Goal: Task Accomplishment & Management: Complete application form

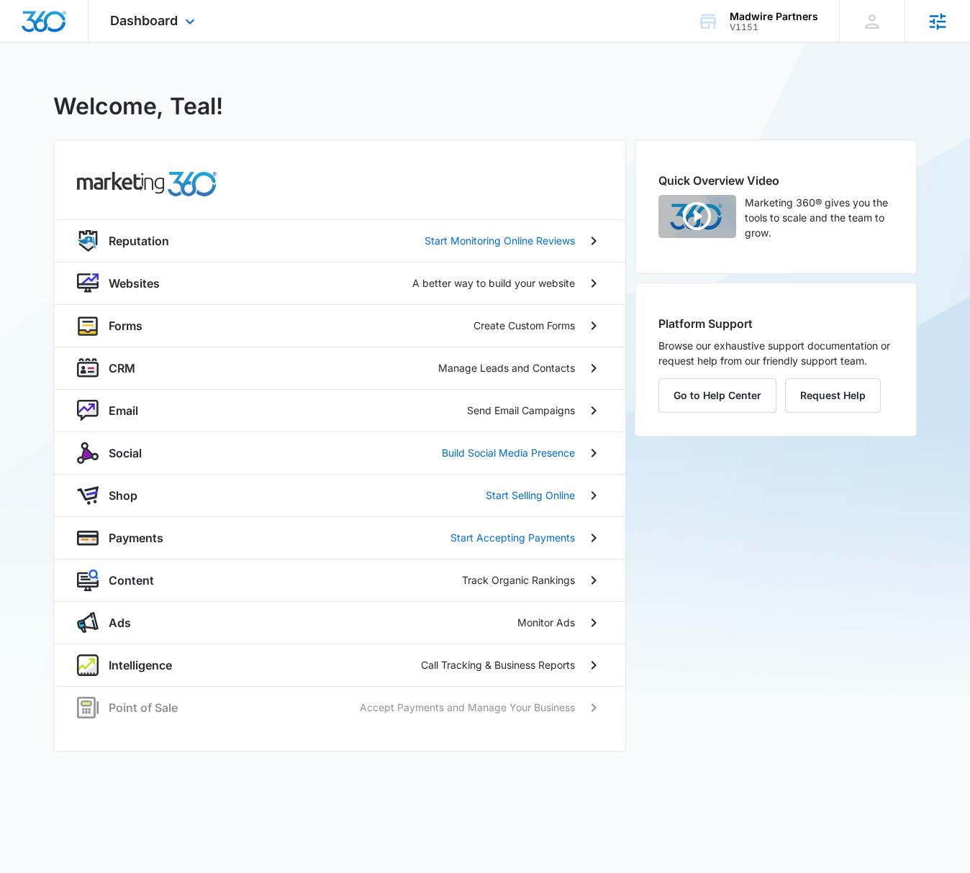
click at [940, 26] on icon at bounding box center [938, 21] width 17 height 17
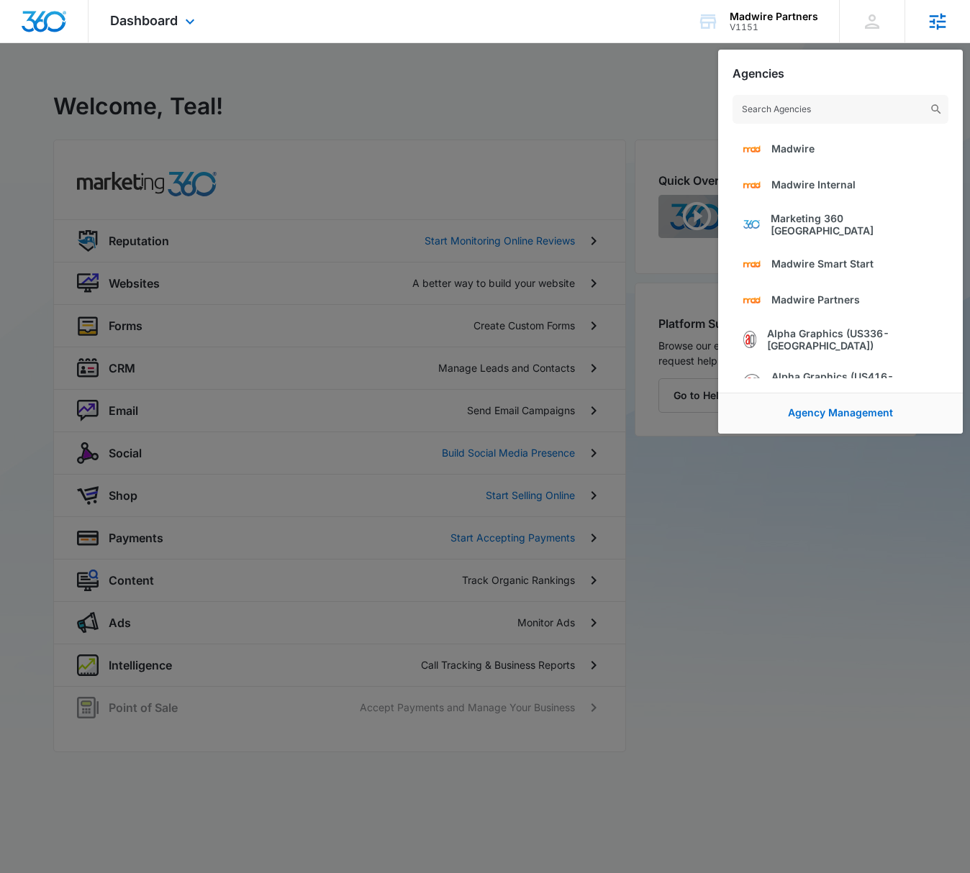
type input "u"
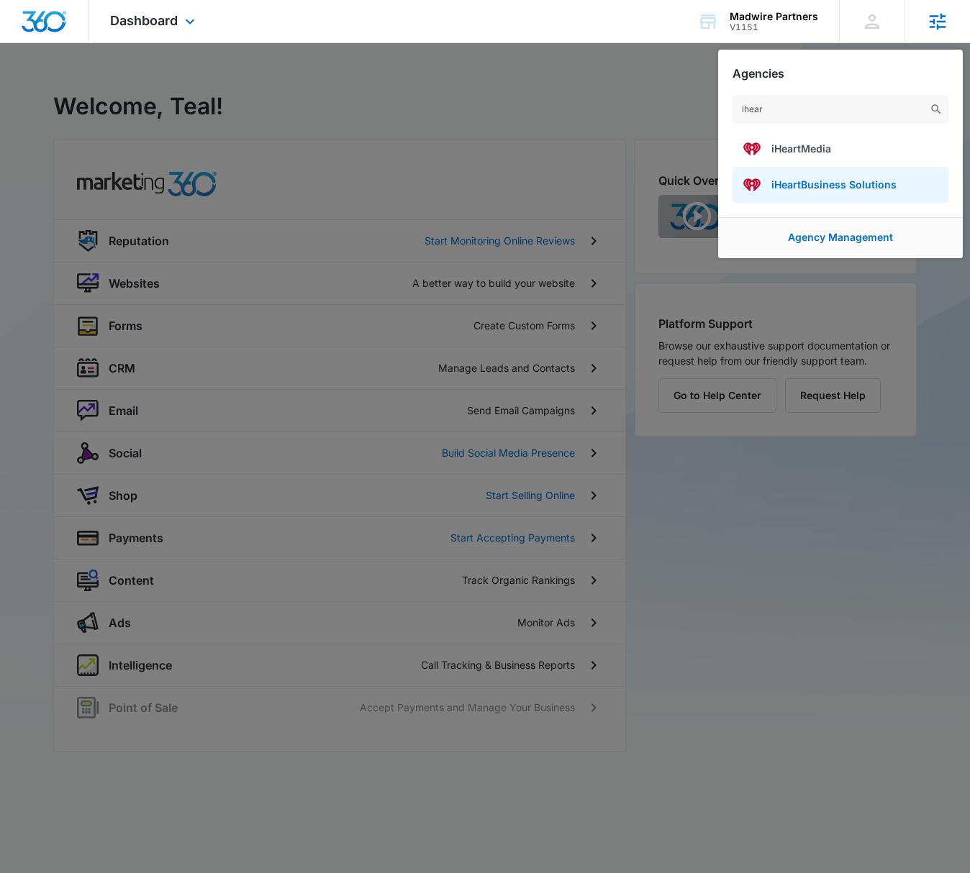
type input "ihear"
click at [778, 186] on span "iHeartBusiness Solutions" at bounding box center [833, 184] width 125 height 12
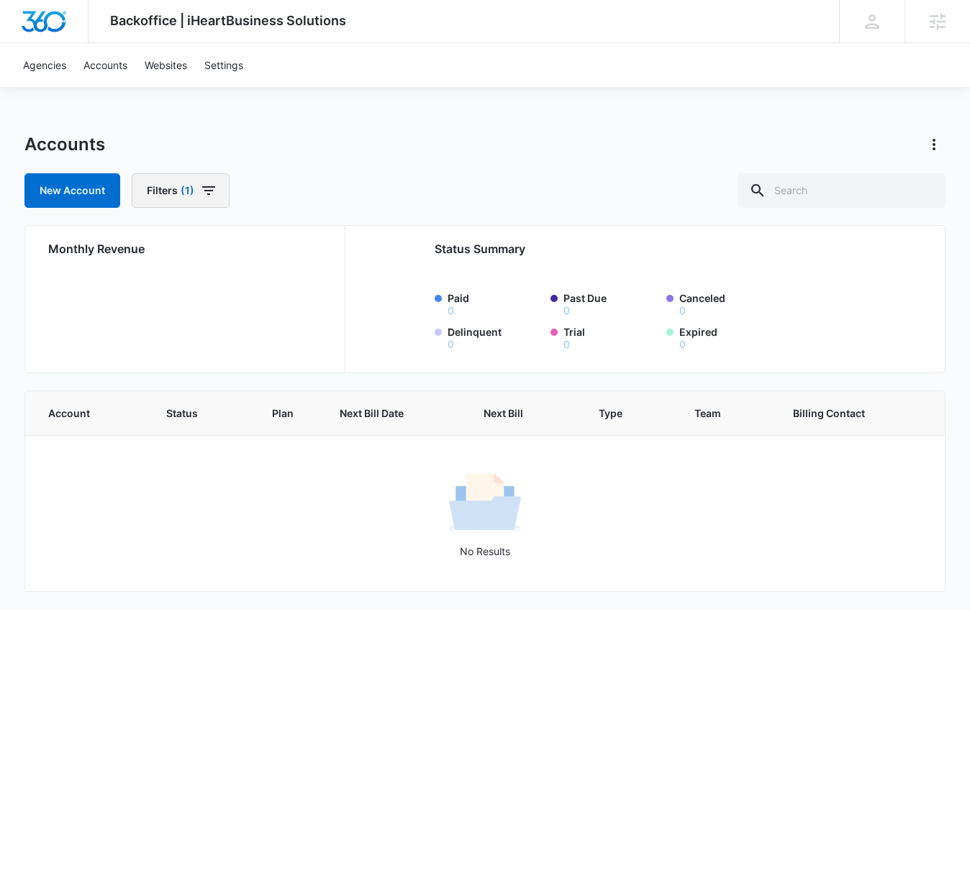
click at [219, 186] on button "Filters (1)" at bounding box center [181, 190] width 98 height 35
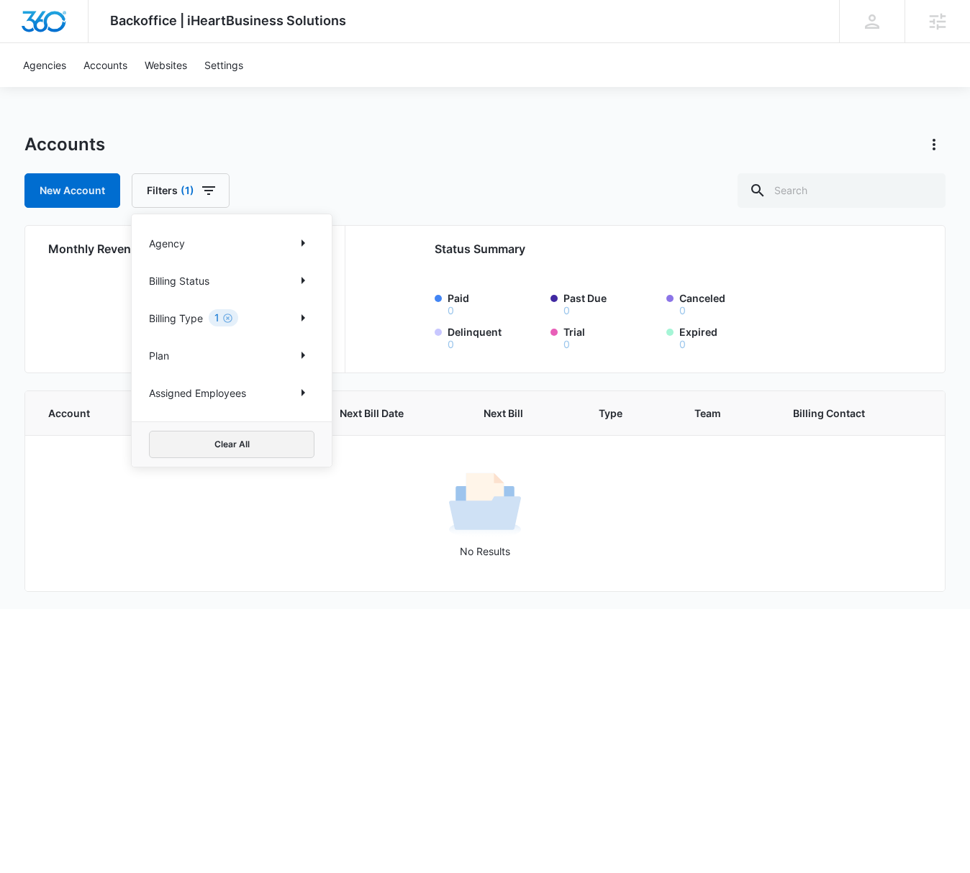
click at [274, 445] on button "Clear All" at bounding box center [231, 444] width 165 height 27
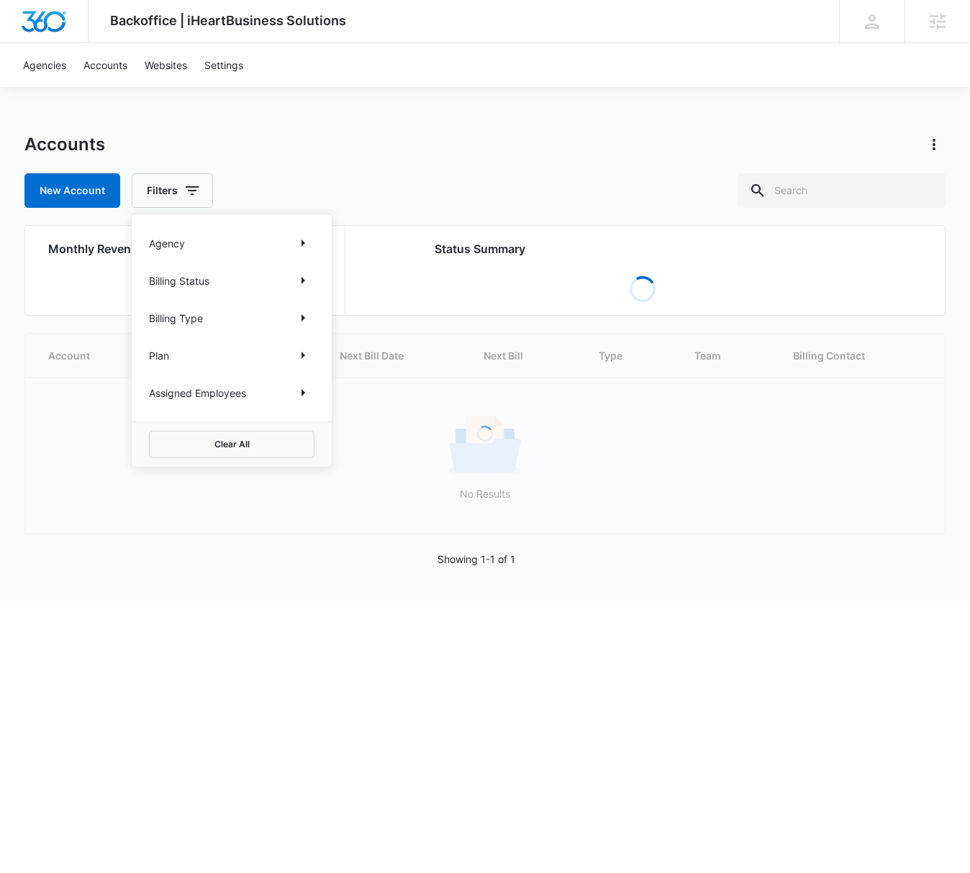
drag, startPoint x: 411, startPoint y: 139, endPoint x: 381, endPoint y: 146, distance: 30.4
click at [411, 139] on div "Accounts" at bounding box center [485, 144] width 922 height 23
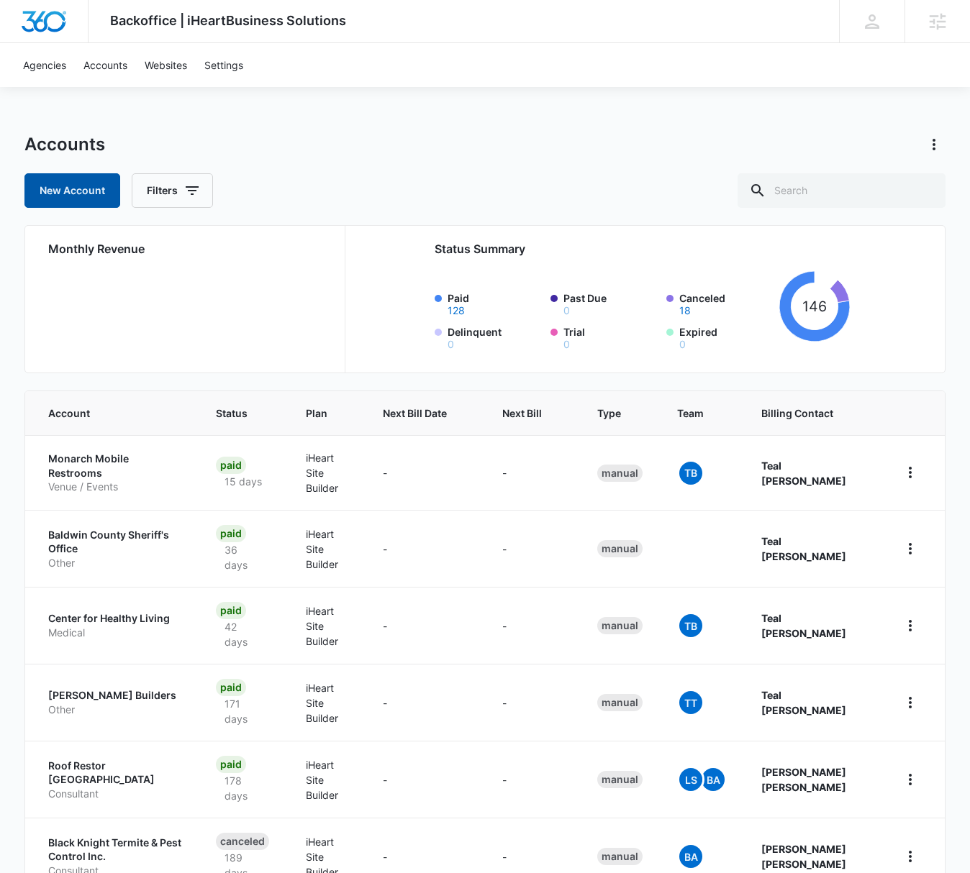
click at [78, 195] on link "New Account" at bounding box center [72, 190] width 96 height 35
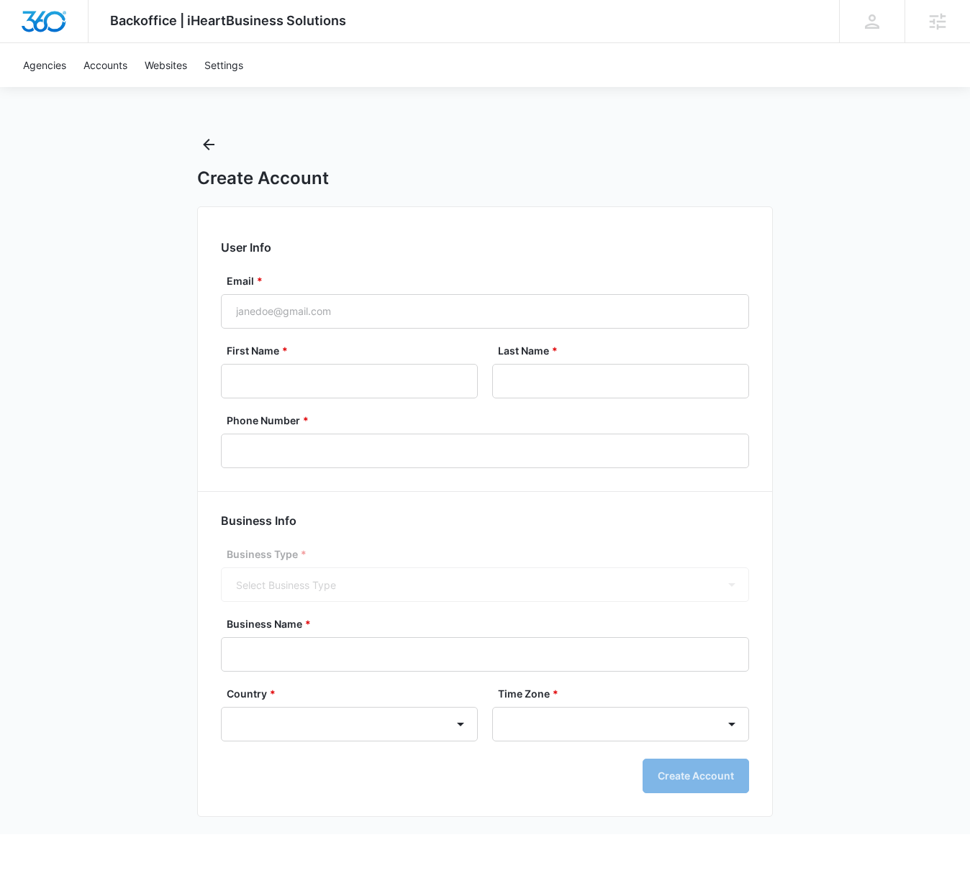
select select "US"
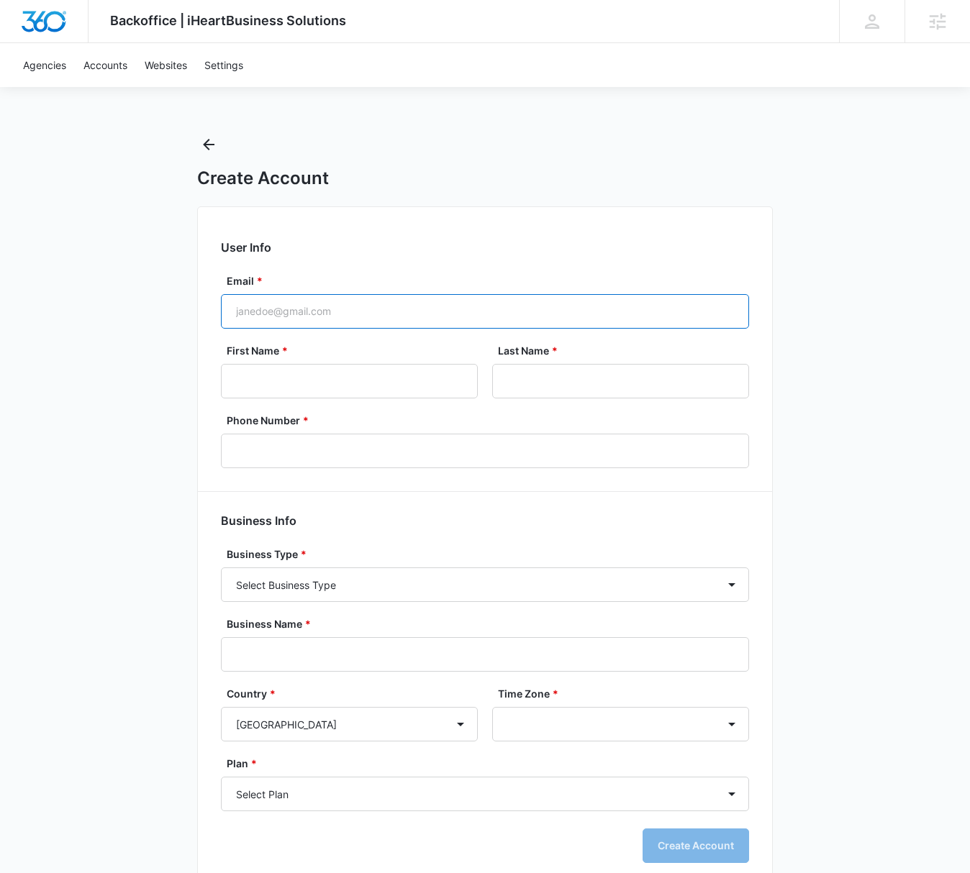
select select "America/[GEOGRAPHIC_DATA]"
click at [291, 307] on input "Email *" at bounding box center [485, 311] width 528 height 35
type input "[EMAIL_ADDRESS][PERSON_NAME][DOMAIN_NAME]"
type input "Teal"
type input "[PERSON_NAME]"
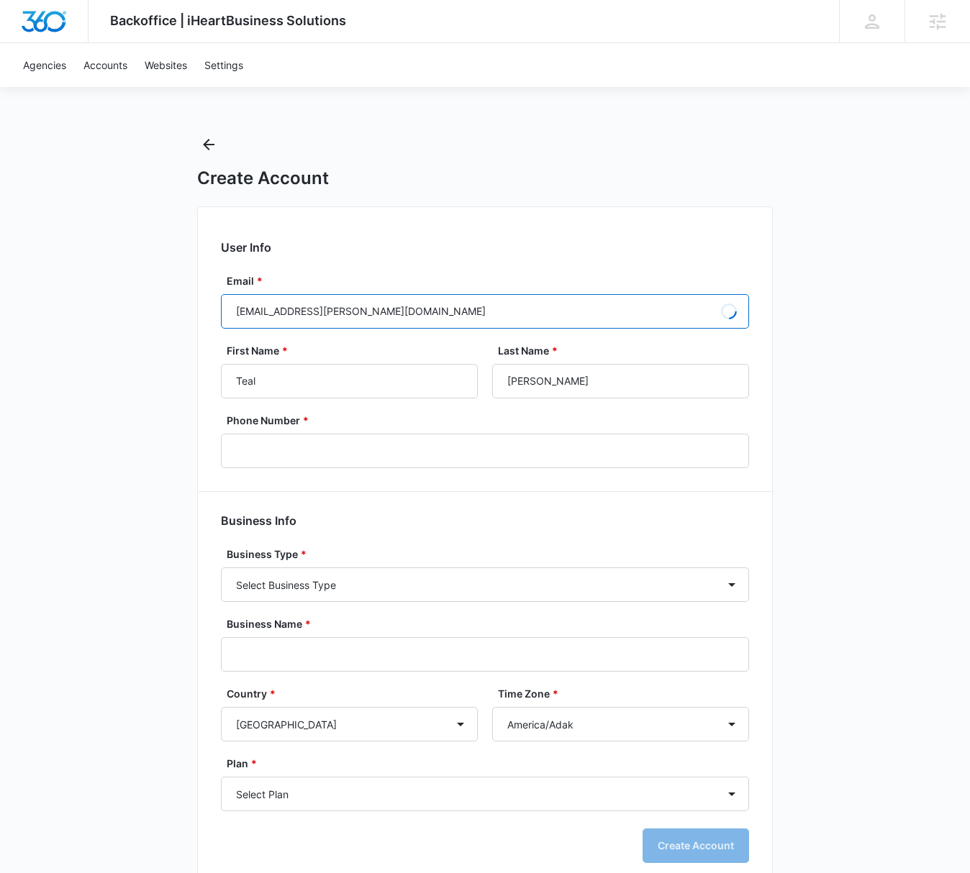
type input "[PHONE_NUMBER]"
type input "[EMAIL_ADDRESS][PERSON_NAME][DOMAIN_NAME]"
click at [175, 324] on div "Backoffice | iHeartBusiness Solutions Apps Settings TT Teal [PERSON_NAME] [EMAI…" at bounding box center [485, 452] width 970 height 904
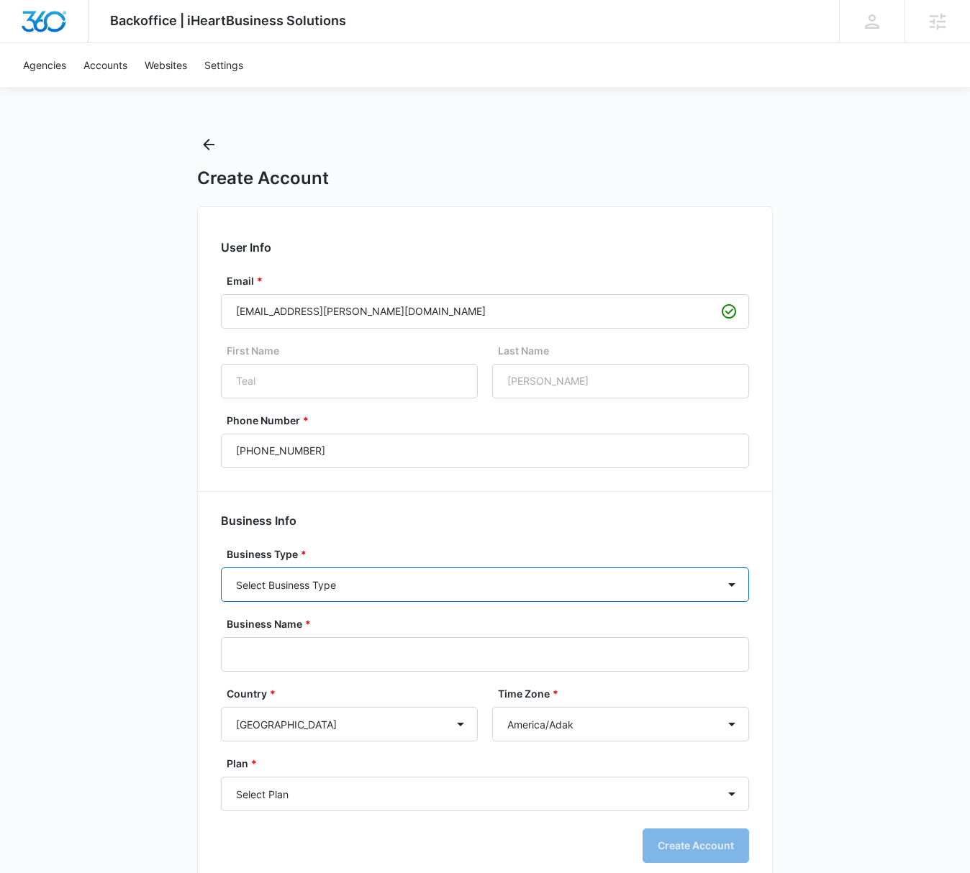
click at [263, 593] on select "Select Business Type Accounting / CPA Assisted Living Attorney / Law Firm Auto …" at bounding box center [485, 585] width 528 height 35
select select "13"
click at [221, 568] on select "Select Business Type Accounting / CPA Assisted Living Attorney / Law Firm Auto …" at bounding box center [485, 585] width 528 height 35
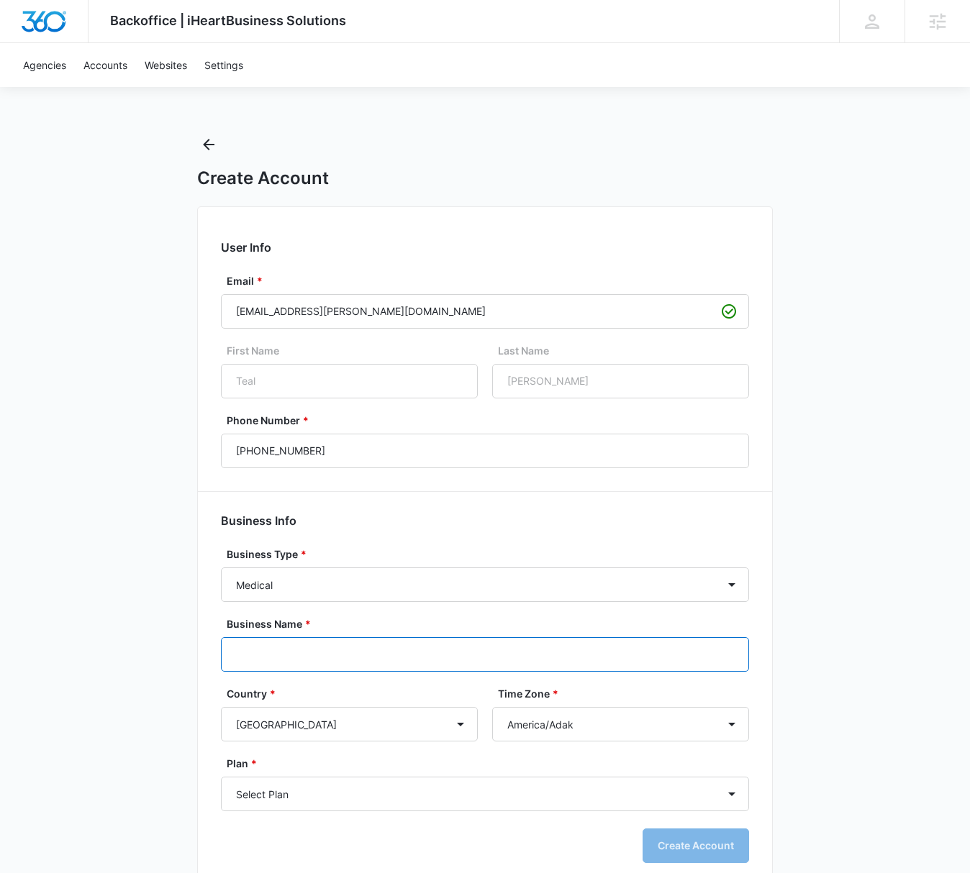
click at [272, 666] on input "Business Name *" at bounding box center [485, 654] width 528 height 35
paste input "[PERSON_NAME] MD LLC"
type input "[PERSON_NAME] MD LLC"
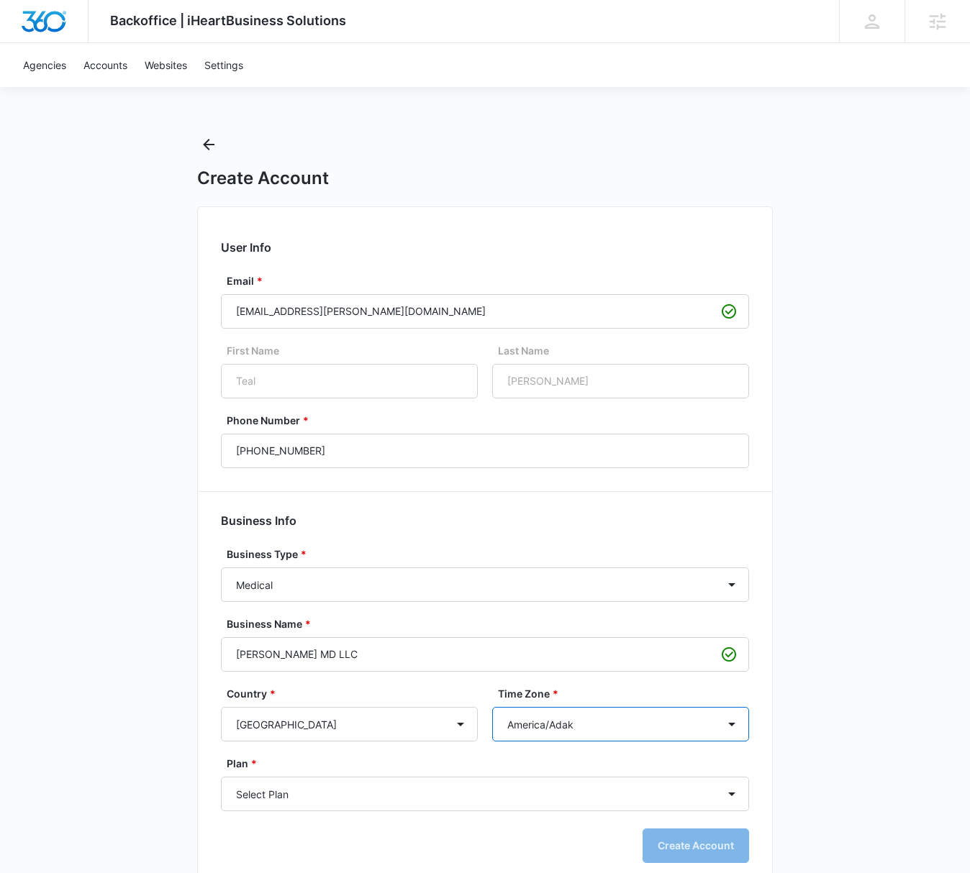
click at [601, 722] on select "[GEOGRAPHIC_DATA]/[GEOGRAPHIC_DATA] [GEOGRAPHIC_DATA]/[GEOGRAPHIC_DATA] [GEOGRA…" at bounding box center [620, 724] width 257 height 35
select select "America/New_York"
click at [492, 707] on select "[GEOGRAPHIC_DATA]/[GEOGRAPHIC_DATA] [GEOGRAPHIC_DATA]/[GEOGRAPHIC_DATA] [GEOGRA…" at bounding box center [620, 724] width 257 height 35
click at [848, 672] on div "Backoffice | iHeartBusiness Solutions Apps Settings TT Teal [PERSON_NAME] [EMAI…" at bounding box center [485, 452] width 970 height 904
click at [572, 796] on select "Select Plan Business Basic Business Builder iHeart Site Builder" at bounding box center [485, 794] width 528 height 35
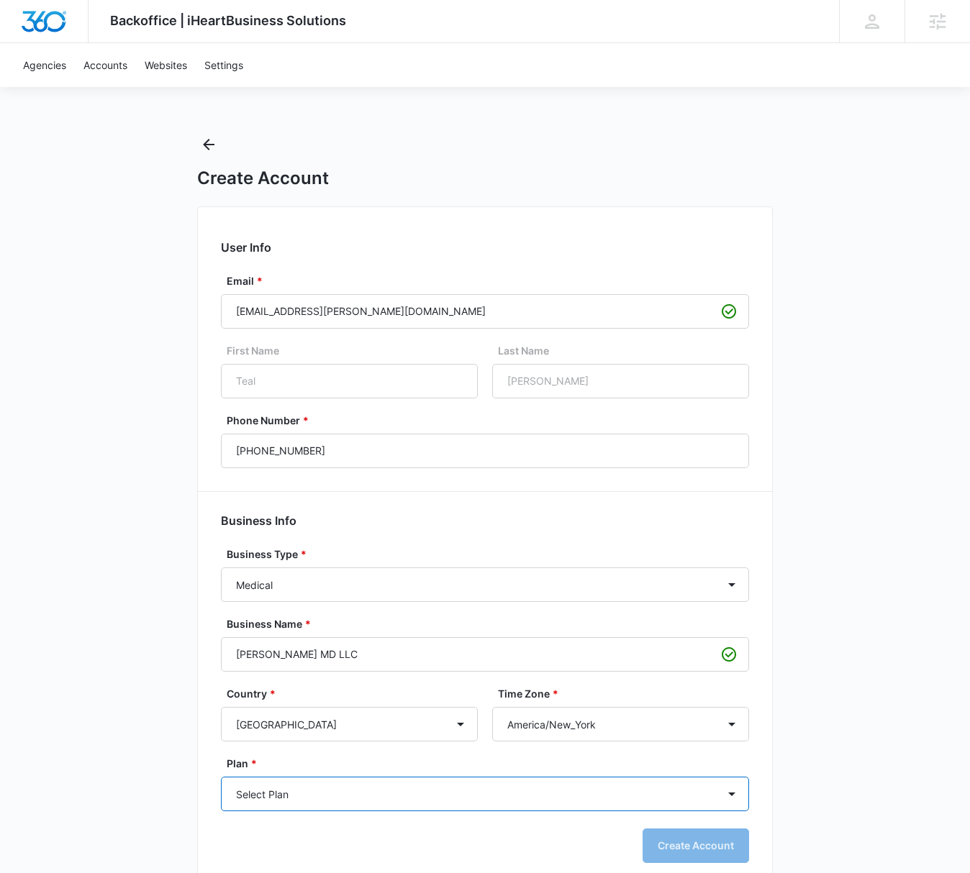
select select "384"
click at [221, 777] on select "Select Plan Business Basic Business Builder iHeart Site Builder" at bounding box center [485, 794] width 528 height 35
click at [728, 843] on button "Create Account" at bounding box center [695, 846] width 106 height 35
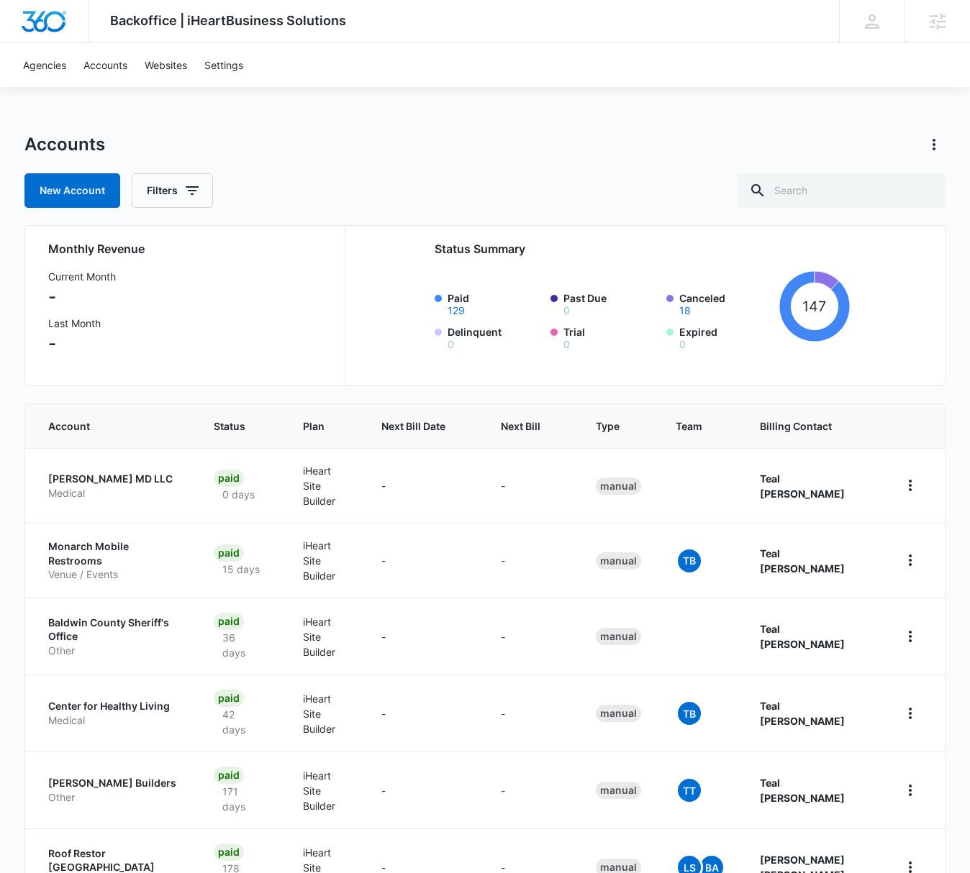
drag, startPoint x: 612, startPoint y: 141, endPoint x: 610, endPoint y: 153, distance: 11.6
click at [612, 141] on div "Accounts" at bounding box center [485, 144] width 922 height 23
click at [91, 472] on p "[PERSON_NAME] MD LLC" at bounding box center [113, 479] width 131 height 14
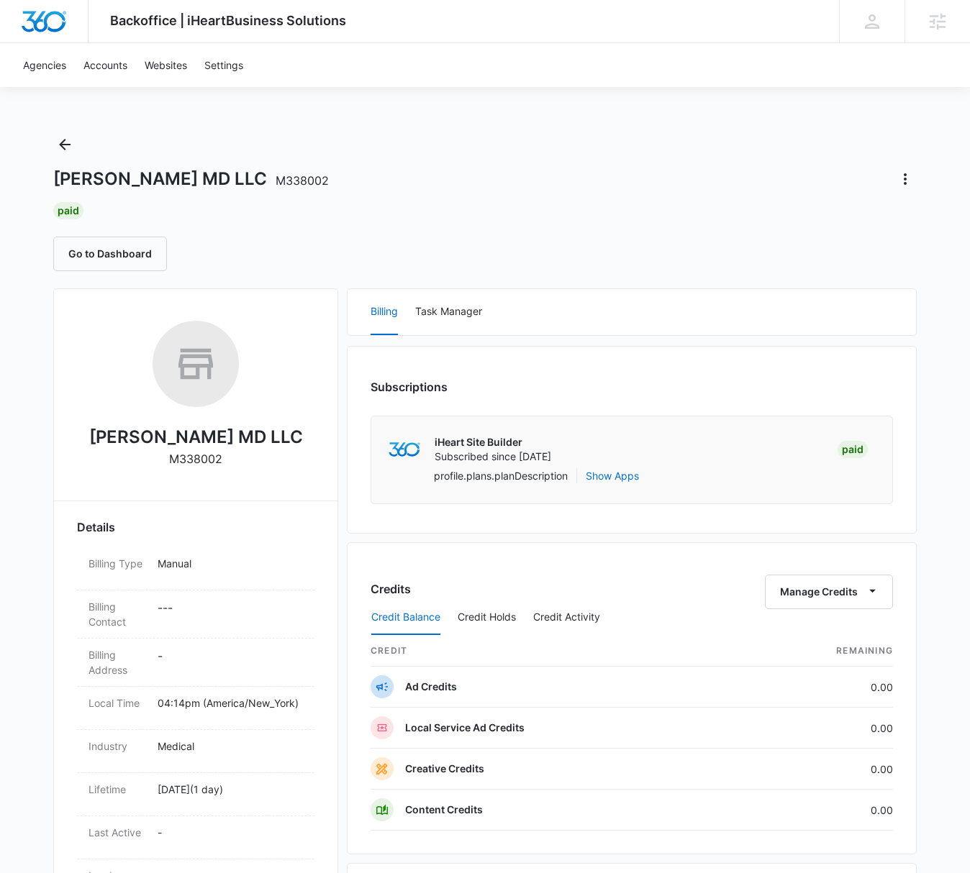
click at [280, 184] on span "M338002" at bounding box center [302, 180] width 53 height 14
click at [293, 183] on span "M338002" at bounding box center [302, 180] width 53 height 14
drag, startPoint x: 319, startPoint y: 181, endPoint x: 282, endPoint y: 182, distance: 36.7
click at [282, 182] on div "[PERSON_NAME] MD LLC M338002" at bounding box center [484, 179] width 863 height 23
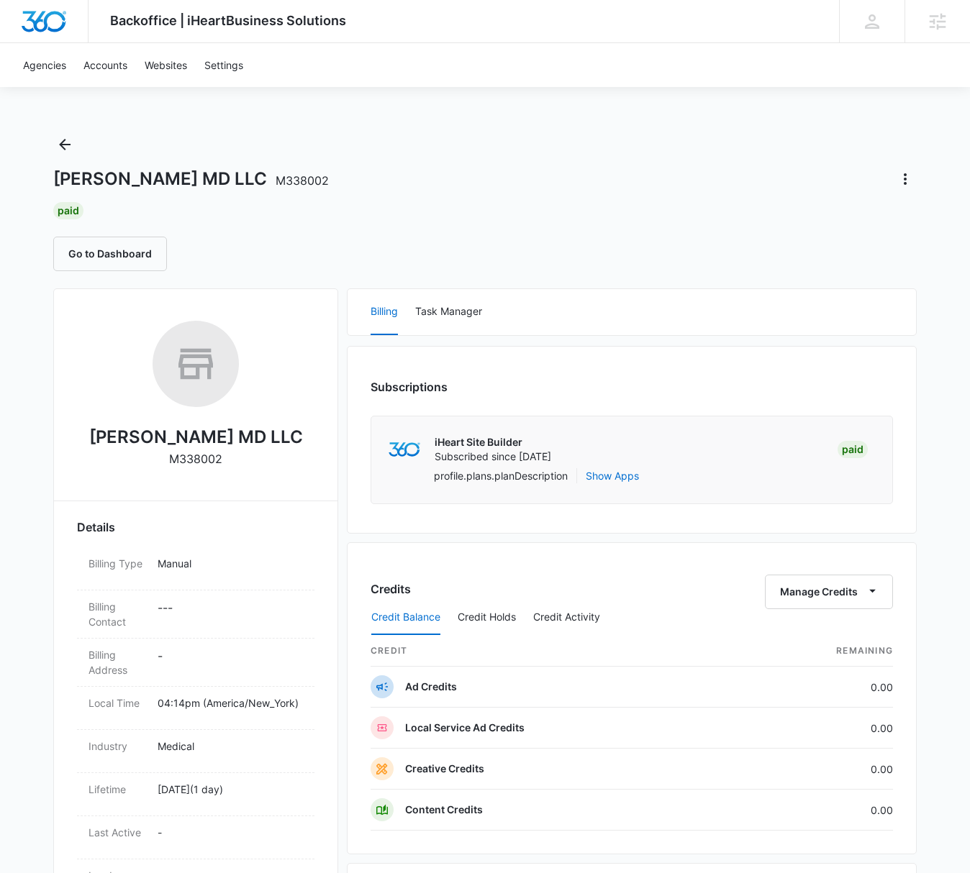
click at [203, 465] on p "M338002" at bounding box center [195, 458] width 53 height 17
click at [204, 463] on p "M338002" at bounding box center [195, 458] width 53 height 17
copy p "M338002"
